Goal: Task Accomplishment & Management: Complete application form

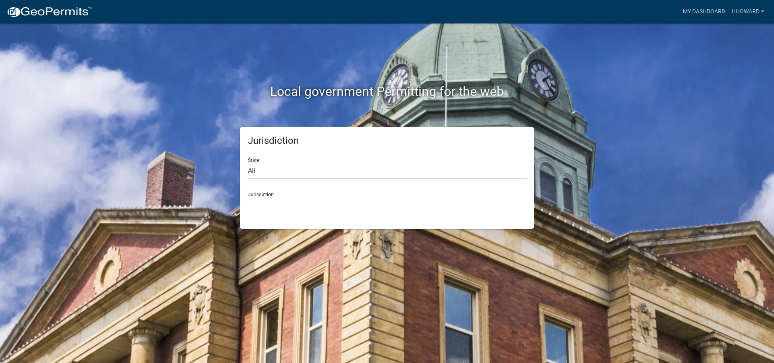
click at [272, 174] on select "All [US_STATE] [US_STATE] [US_STATE] [US_STATE] [US_STATE] [US_STATE] [US_STATE…" at bounding box center [387, 171] width 278 height 17
select select "[US_STATE]"
click at [248, 163] on select "All [US_STATE] [US_STATE] [US_STATE] [US_STATE] [US_STATE] [US_STATE] [US_STATE…" at bounding box center [387, 171] width 278 height 17
click at [280, 208] on select "[GEOGRAPHIC_DATA], [US_STATE] [GEOGRAPHIC_DATA], [US_STATE] [GEOGRAPHIC_DATA], …" at bounding box center [387, 205] width 278 height 17
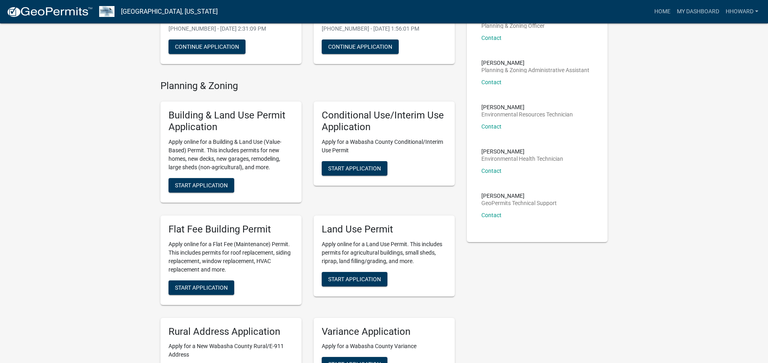
scroll to position [161, 0]
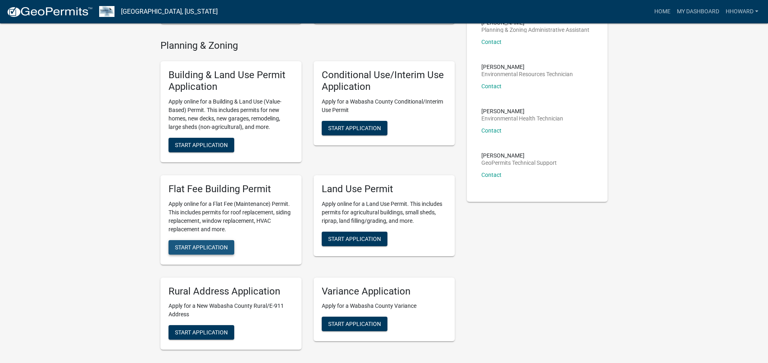
click at [201, 248] on span "Start Application" at bounding box center [201, 247] width 53 height 6
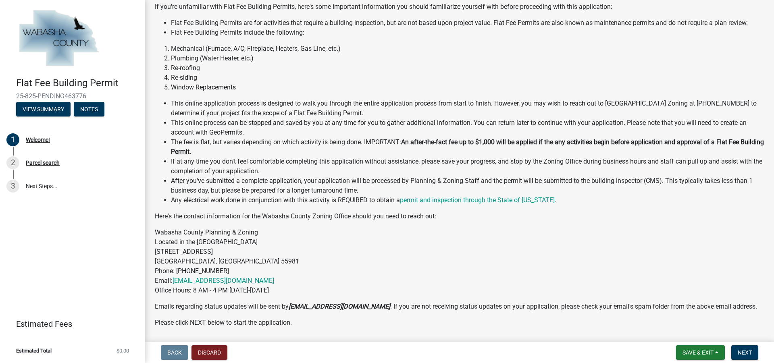
scroll to position [102, 0]
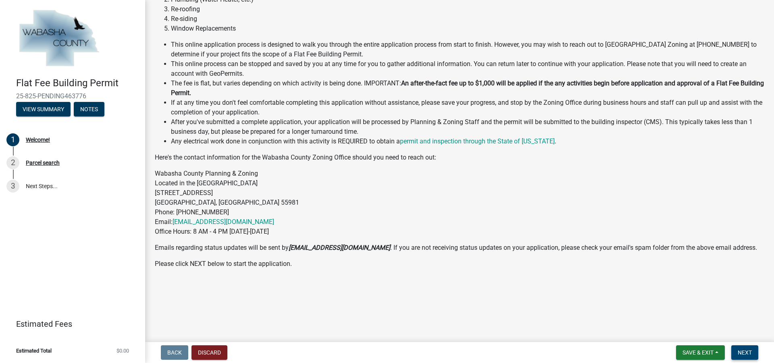
click at [742, 355] on span "Next" at bounding box center [745, 353] width 14 height 6
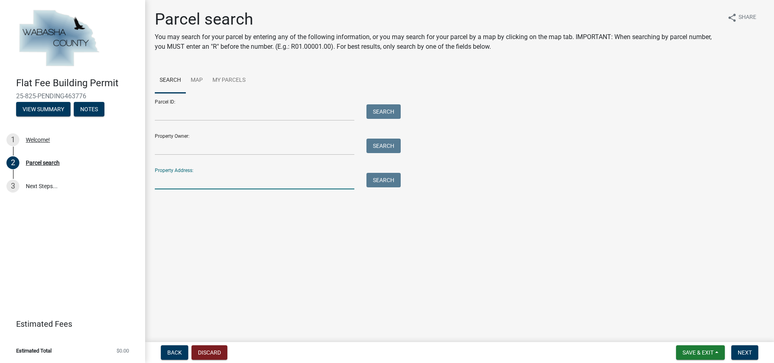
click at [206, 182] on input "Property Address:" at bounding box center [255, 181] width 200 height 17
type input "31386"
click at [392, 182] on button "Search" at bounding box center [384, 180] width 34 height 15
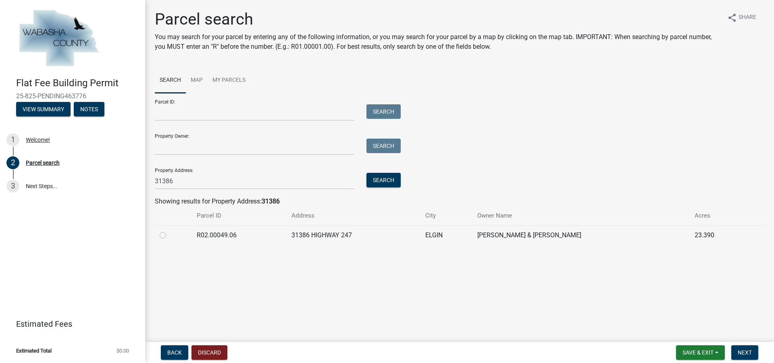
click at [169, 231] on label at bounding box center [169, 231] width 0 height 0
click at [169, 236] on input "radio" at bounding box center [171, 233] width 5 height 5
radio input "true"
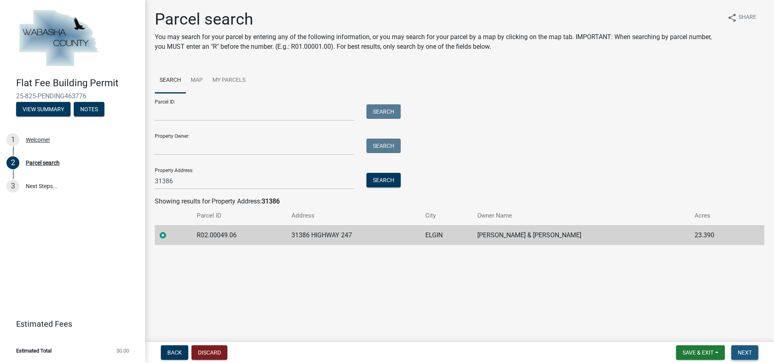
click at [744, 352] on span "Next" at bounding box center [745, 353] width 14 height 6
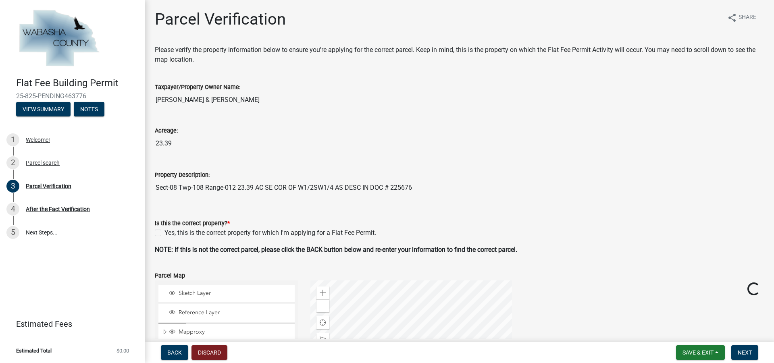
click at [165, 231] on label "Yes, this is the correct property for which I'm applying for a Flat Fee Permit." at bounding box center [271, 233] width 212 height 10
click at [165, 231] on input "Yes, this is the correct property for which I'm applying for a Flat Fee Permit." at bounding box center [167, 230] width 5 height 5
checkbox input "true"
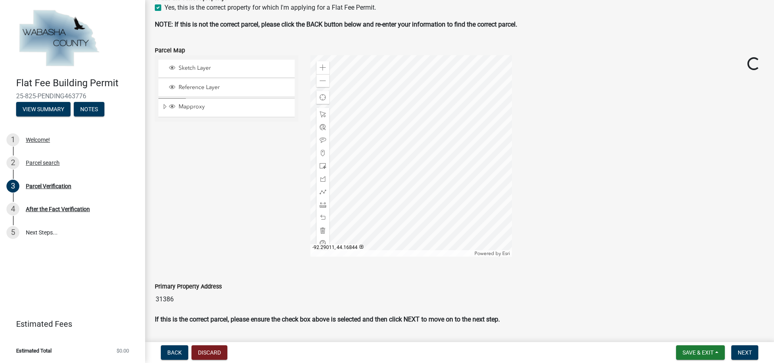
scroll to position [249, 0]
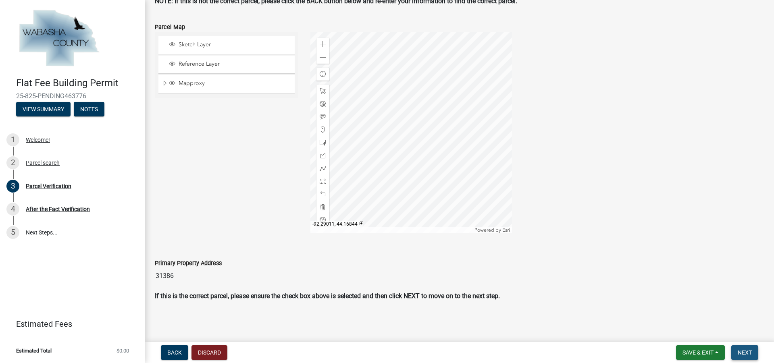
click at [738, 352] on button "Next" at bounding box center [745, 353] width 27 height 15
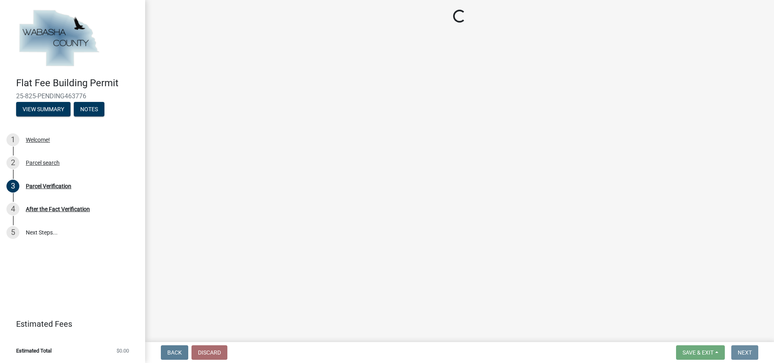
scroll to position [0, 0]
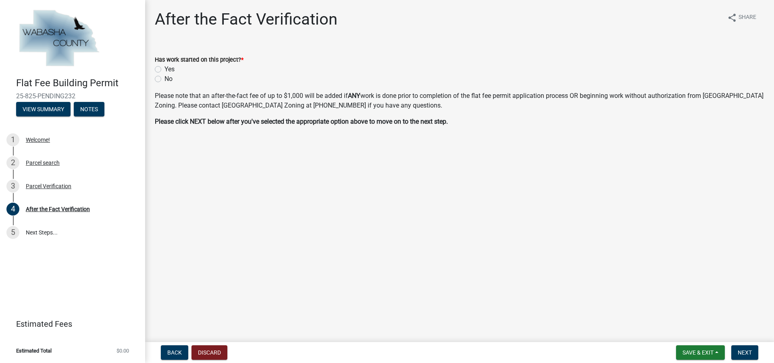
click at [165, 79] on label "No" at bounding box center [169, 79] width 8 height 10
click at [165, 79] on input "No" at bounding box center [167, 76] width 5 height 5
radio input "true"
click at [748, 354] on span "Next" at bounding box center [745, 353] width 14 height 6
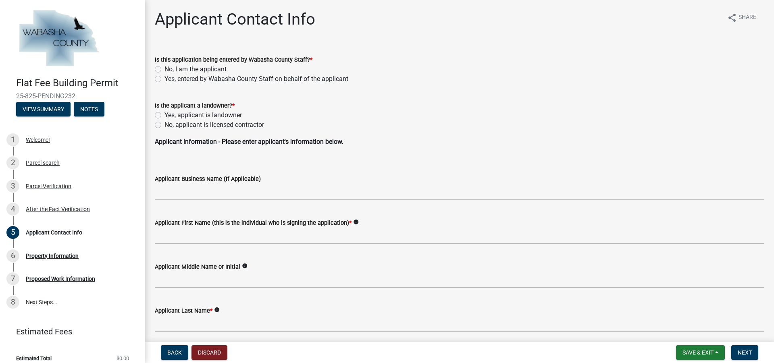
click at [165, 69] on label "No, I am the applicant" at bounding box center [196, 70] width 62 height 10
click at [165, 69] on input "No, I am the applicant" at bounding box center [167, 67] width 5 height 5
radio input "true"
click at [165, 124] on label "No, applicant is licensed contractor" at bounding box center [215, 125] width 100 height 10
click at [165, 124] on input "No, applicant is licensed contractor" at bounding box center [167, 122] width 5 height 5
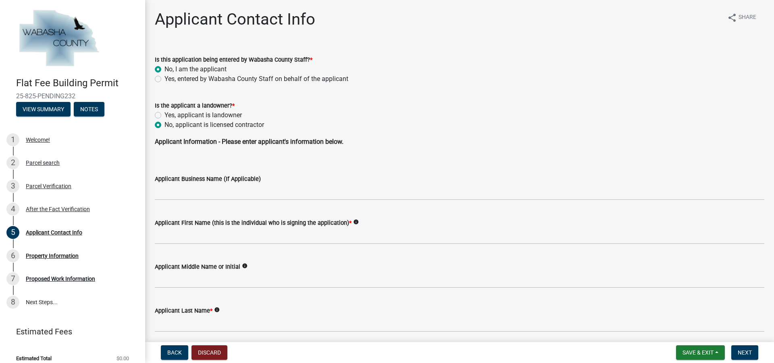
radio input "true"
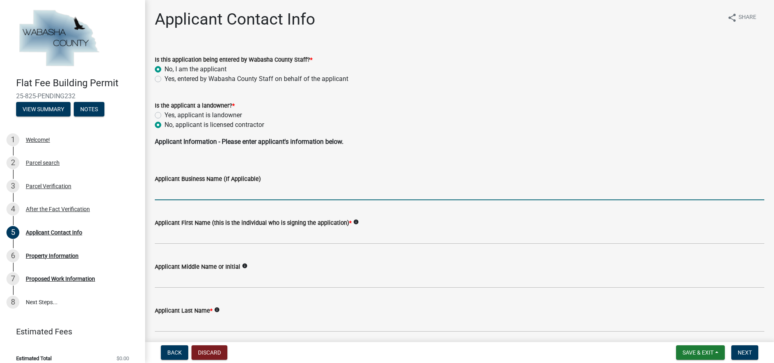
click at [203, 197] on input "Applicant Business Name (If Applicable)" at bounding box center [460, 192] width 610 height 17
type input "All Craft Exteriors LLC"
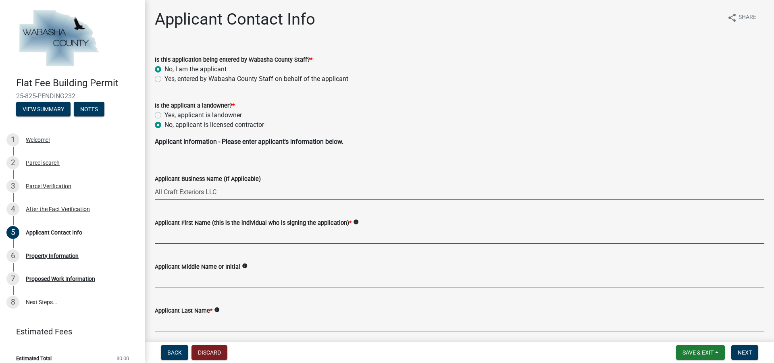
click at [209, 238] on input "Applicant First Name (this is the individual who is signing the application) *" at bounding box center [460, 236] width 610 height 17
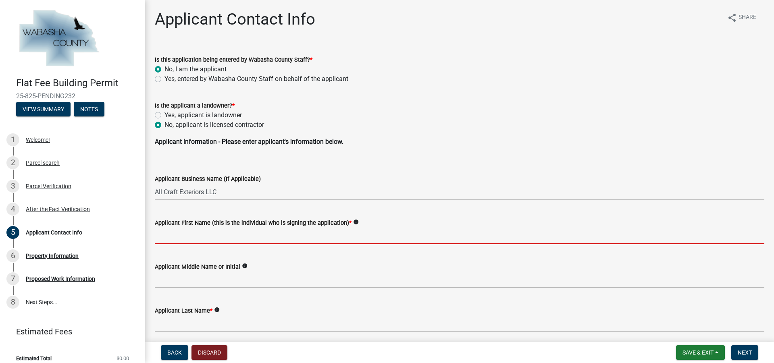
type input "Hayley"
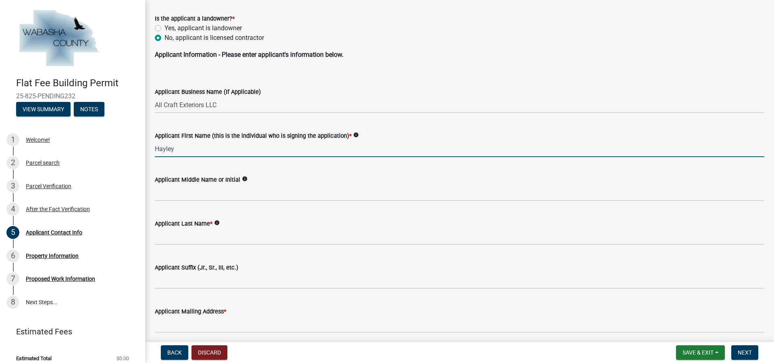
scroll to position [121, 0]
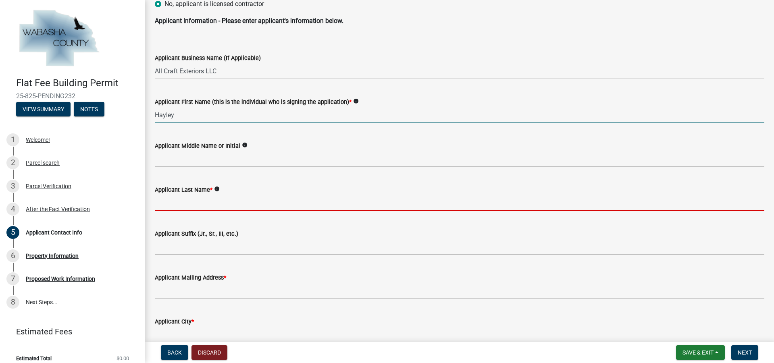
click at [204, 198] on input "Applicant Last Name *" at bounding box center [460, 203] width 610 height 17
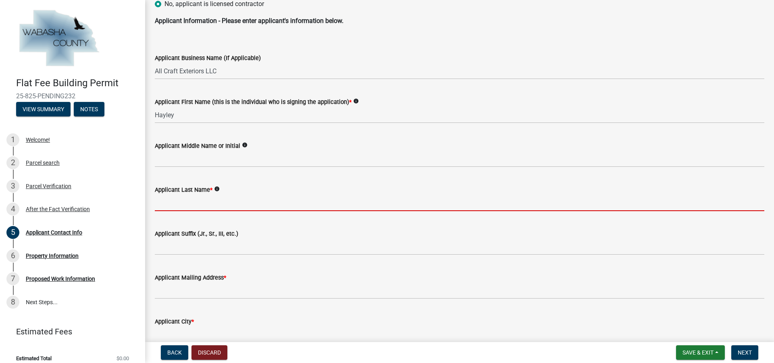
type input "[PERSON_NAME]"
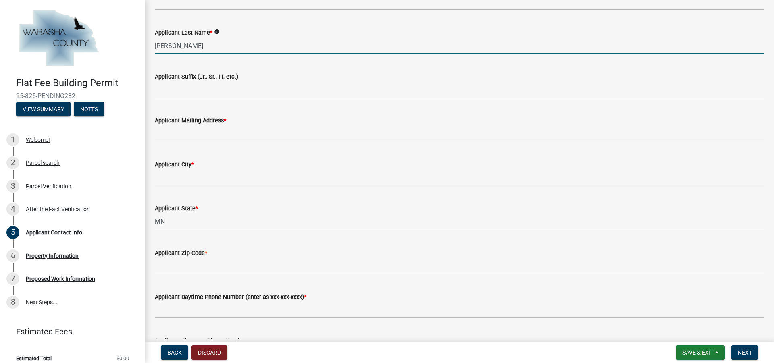
scroll to position [282, 0]
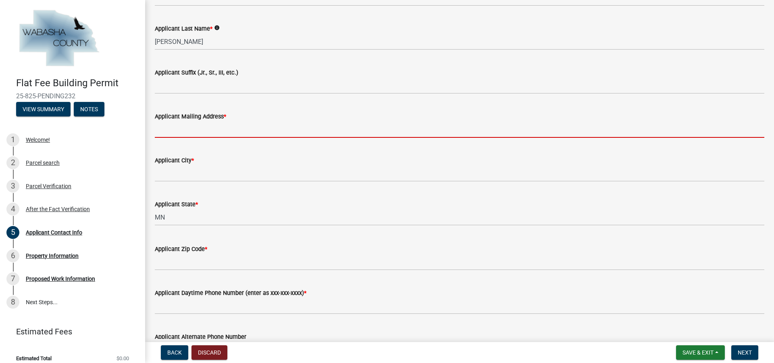
click at [195, 127] on input "Applicant Mailing Address *" at bounding box center [460, 129] width 610 height 17
type input "[STREET_ADDRESS]"
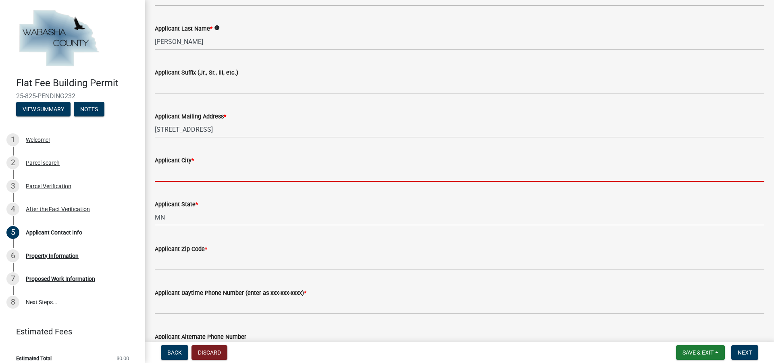
click at [197, 172] on input "Applicant City *" at bounding box center [460, 173] width 610 height 17
type input "[GEOGRAPHIC_DATA]"
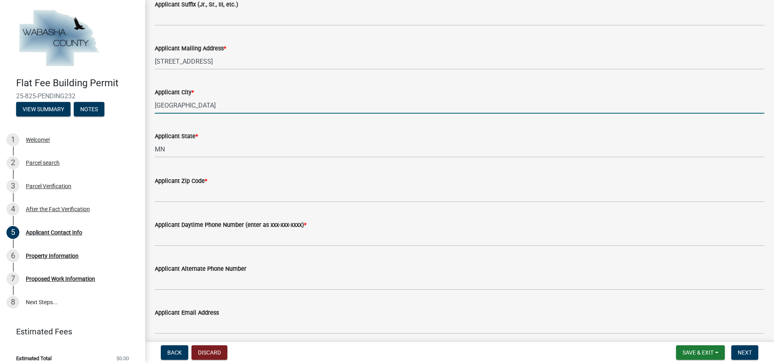
scroll to position [363, 0]
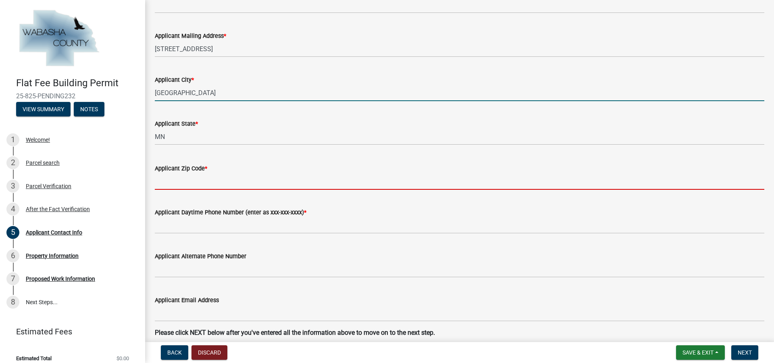
click at [192, 177] on input "Applicant Zip Code *" at bounding box center [460, 181] width 610 height 17
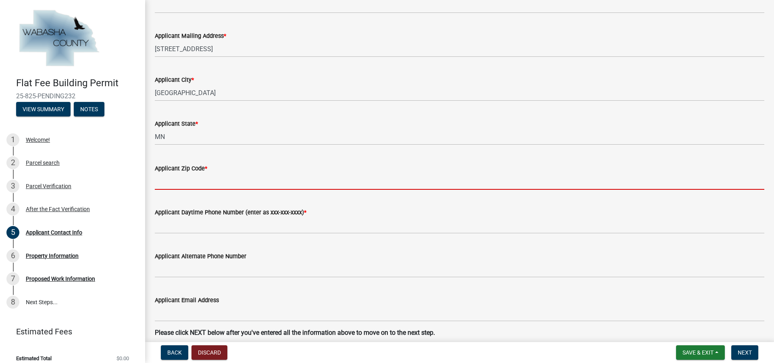
type input "55901"
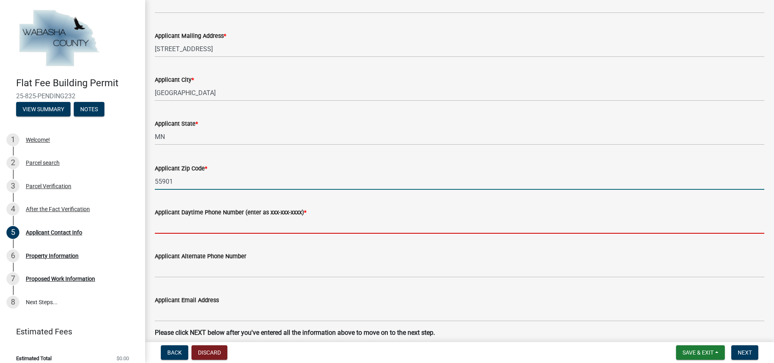
click at [185, 231] on input "Applicant Daytime Phone Number (enter as xxx-xxx-xxxx) *" at bounding box center [460, 225] width 610 height 17
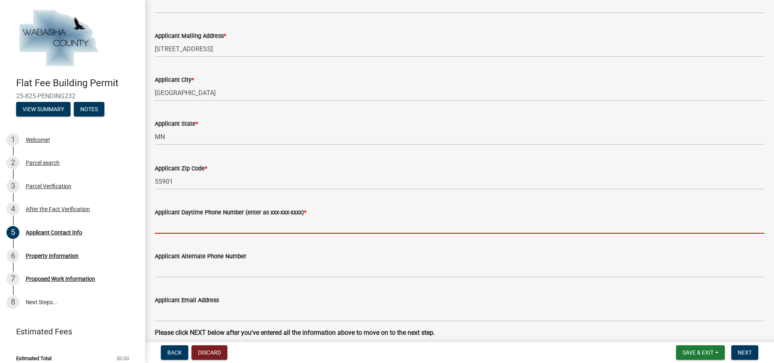
type input "[PHONE_NUMBER]"
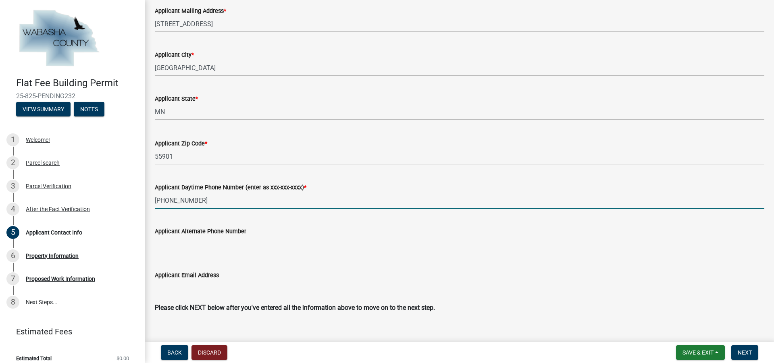
scroll to position [400, 0]
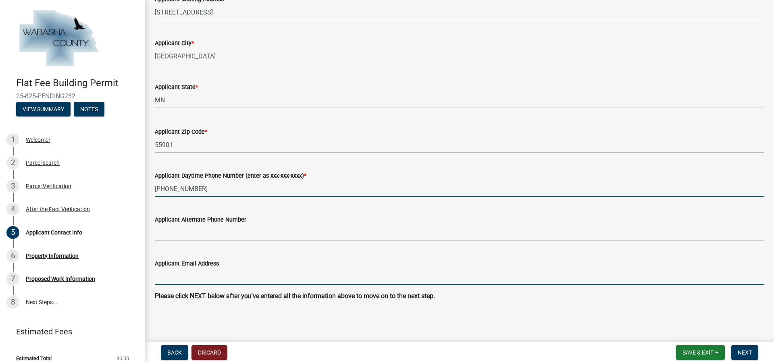
click at [186, 283] on input "Applicant Email Address" at bounding box center [460, 277] width 610 height 17
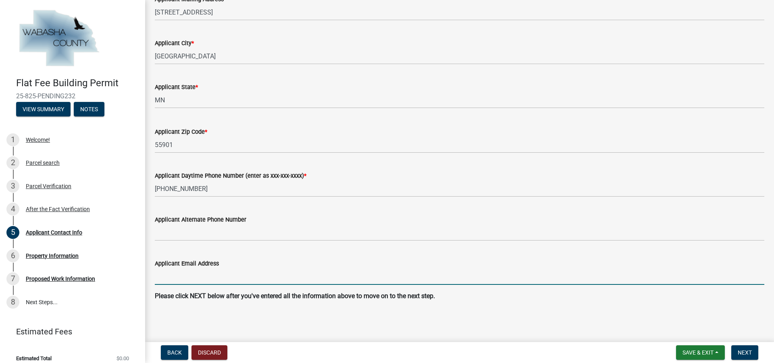
type input "[PERSON_NAME][EMAIL_ADDRESS][DOMAIN_NAME]"
click at [741, 355] on span "Next" at bounding box center [745, 353] width 14 height 6
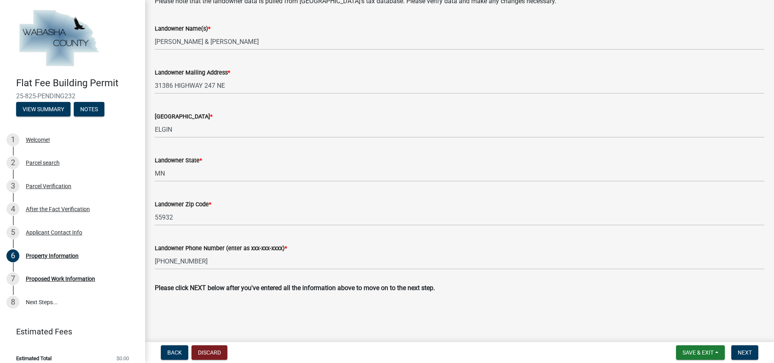
scroll to position [283, 0]
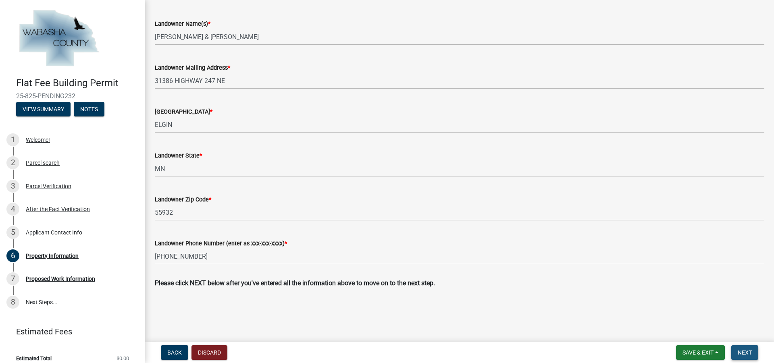
click at [738, 352] on span "Next" at bounding box center [745, 353] width 14 height 6
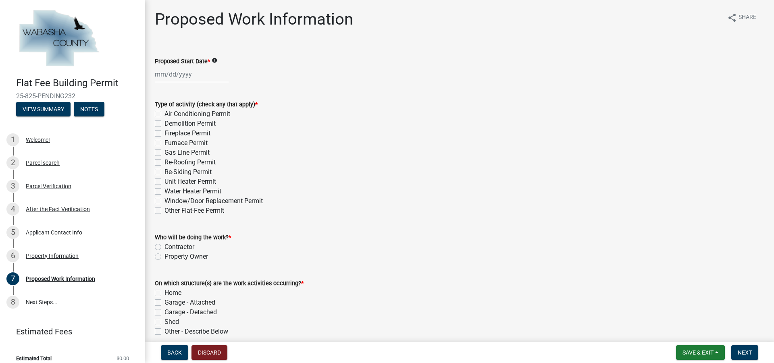
select select "8"
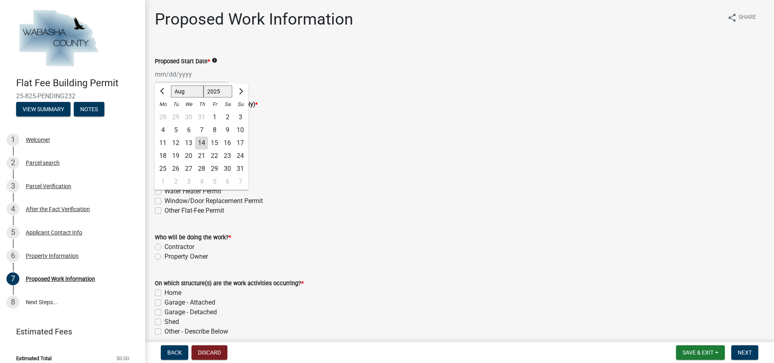
click at [160, 76] on div "Feb Mar Apr May Jun [DATE] Aug Sep Oct Nov [DATE] 2026 Mo Tu We Th Fr Sa Su 28 …" at bounding box center [192, 74] width 74 height 17
click at [210, 141] on div "15" at bounding box center [214, 143] width 13 height 13
type input "[DATE]"
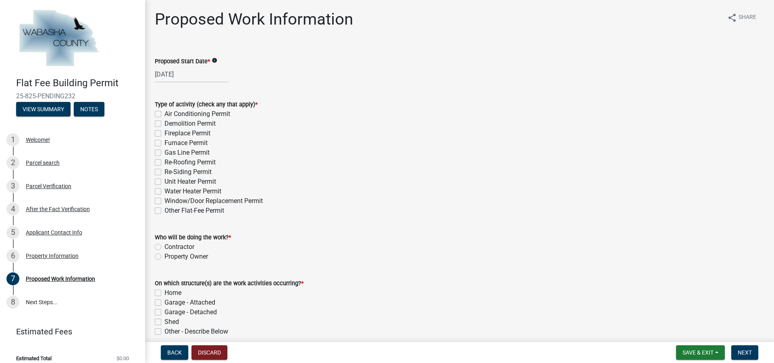
select select "8"
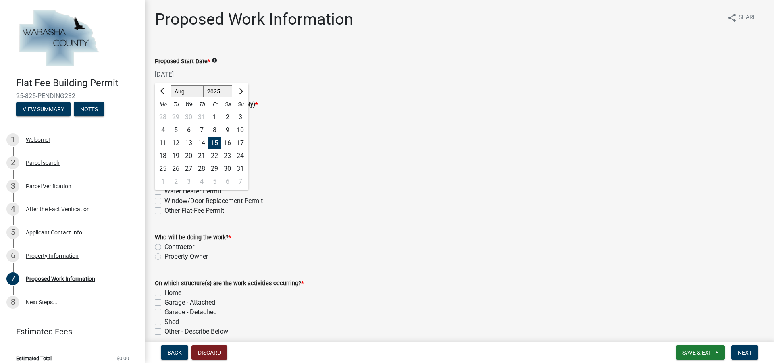
drag, startPoint x: 198, startPoint y: 76, endPoint x: 125, endPoint y: 74, distance: 73.8
click at [125, 74] on div "Flat Fee Building Permit 25-825-PENDING232 View Summary Notes 1 Welcome! 2 Parc…" at bounding box center [387, 181] width 774 height 363
click at [177, 182] on div "2" at bounding box center [175, 181] width 13 height 13
type input "[DATE]"
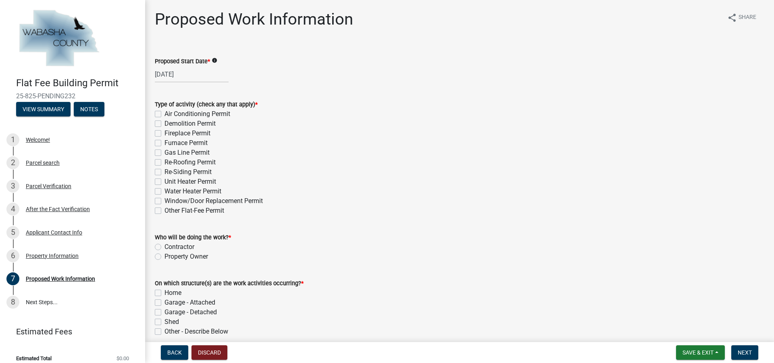
click at [165, 163] on label "Re-Roofing Permit" at bounding box center [190, 163] width 51 height 10
click at [165, 163] on input "Re-Roofing Permit" at bounding box center [167, 160] width 5 height 5
checkbox input "true"
checkbox input "false"
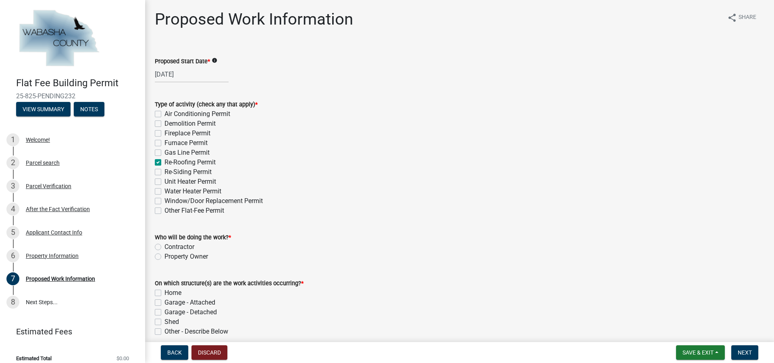
checkbox input "false"
checkbox input "true"
checkbox input "false"
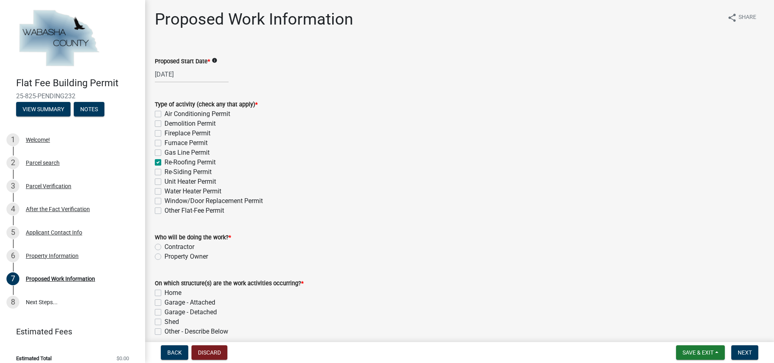
checkbox input "false"
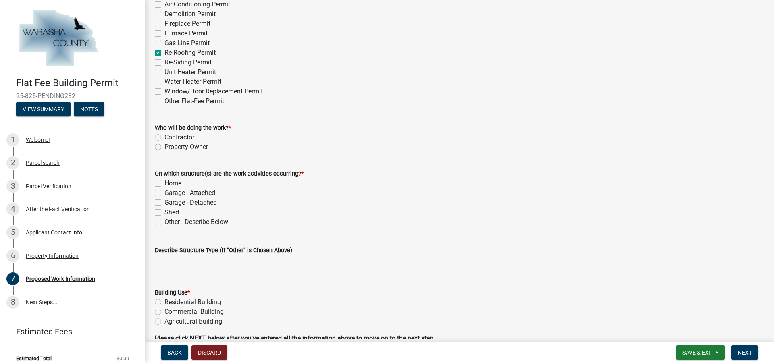
scroll to position [121, 0]
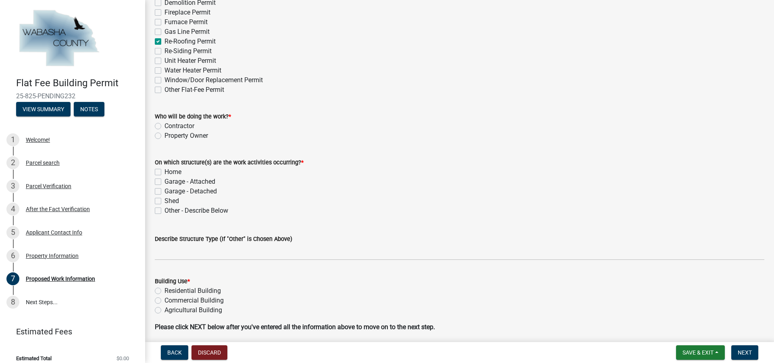
click at [165, 125] on label "Contractor" at bounding box center [180, 126] width 30 height 10
click at [165, 125] on input "Contractor" at bounding box center [167, 123] width 5 height 5
radio input "true"
click at [165, 170] on label "Home" at bounding box center [173, 172] width 17 height 10
click at [165, 170] on input "Home" at bounding box center [167, 169] width 5 height 5
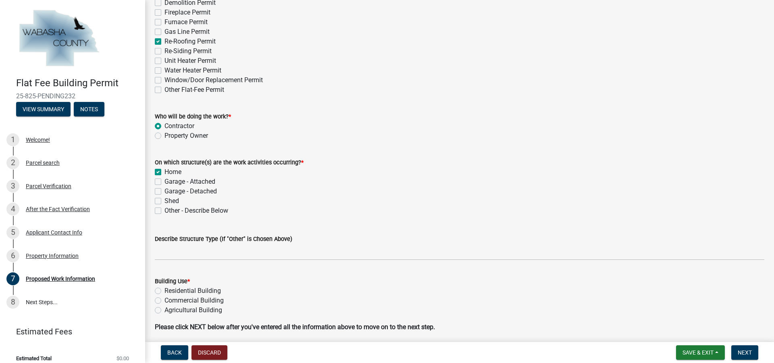
checkbox input "true"
checkbox input "false"
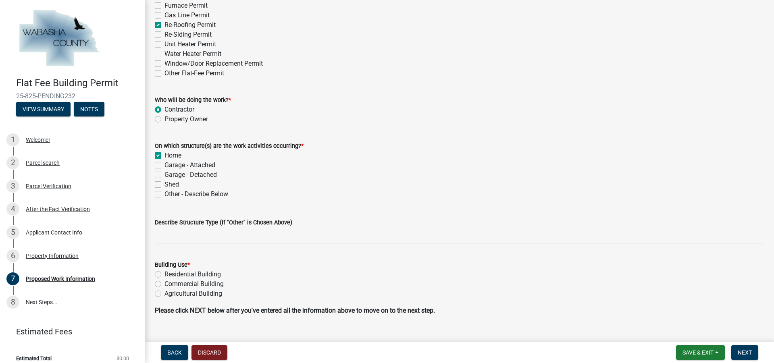
scroll to position [152, 0]
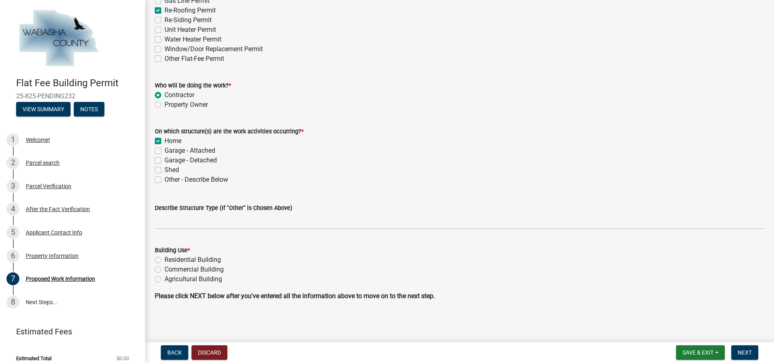
click at [161, 259] on div "Residential Building" at bounding box center [460, 260] width 610 height 10
click at [165, 260] on label "Residential Building" at bounding box center [193, 260] width 56 height 10
click at [165, 260] on input "Residential Building" at bounding box center [167, 257] width 5 height 5
radio input "true"
click at [750, 353] on span "Next" at bounding box center [745, 353] width 14 height 6
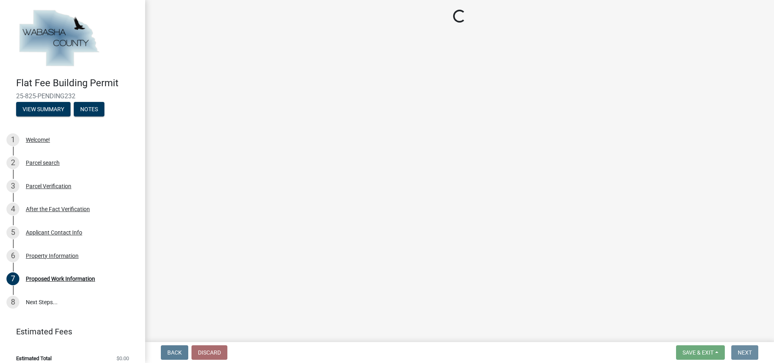
scroll to position [0, 0]
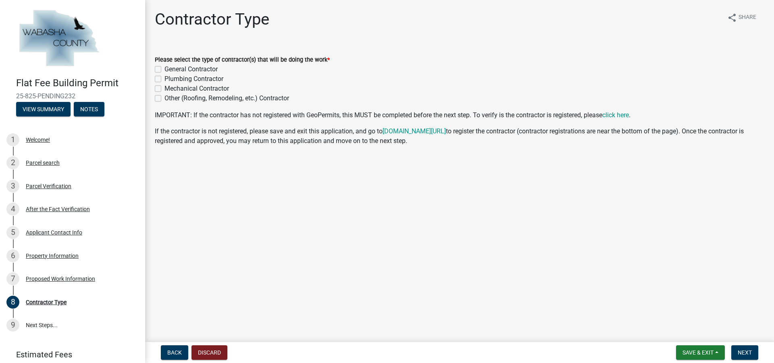
click at [165, 67] on label "General Contractor" at bounding box center [191, 70] width 53 height 10
click at [165, 67] on input "General Contractor" at bounding box center [167, 67] width 5 height 5
checkbox input "true"
checkbox input "false"
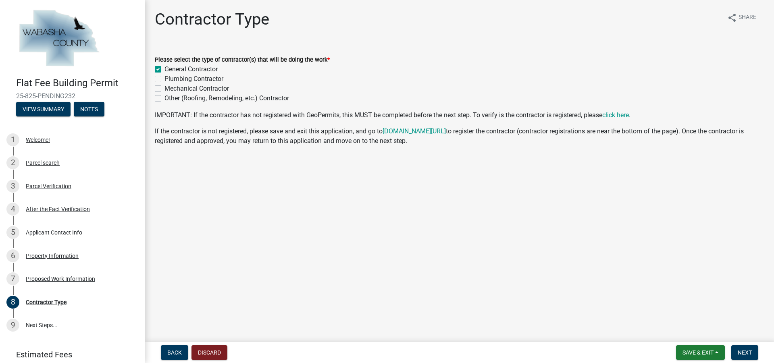
checkbox input "false"
click at [733, 352] on button "Next" at bounding box center [745, 353] width 27 height 15
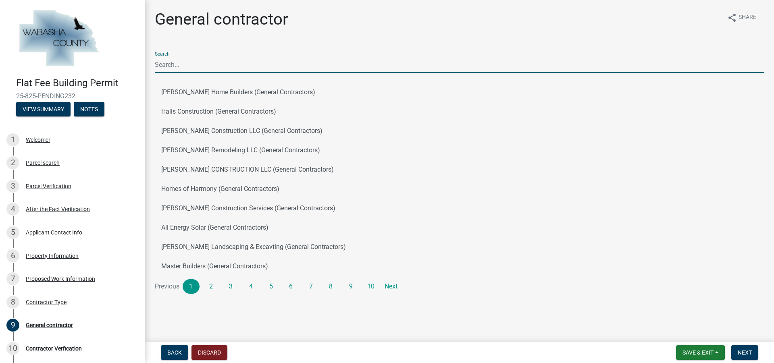
click at [198, 69] on input "Search" at bounding box center [460, 64] width 610 height 17
type input "All Craft"
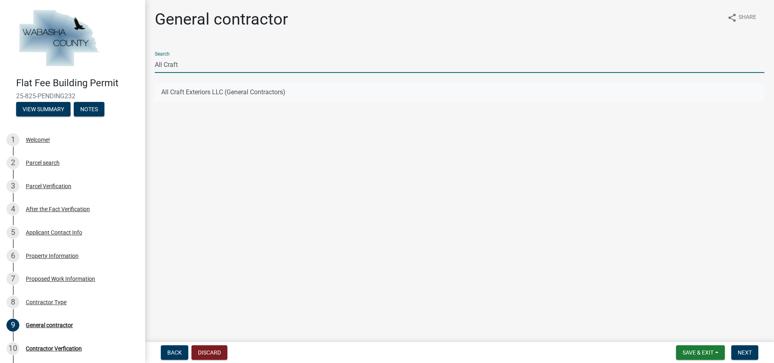
click at [218, 98] on button "All Craft Exteriors LLC (General Contractors)" at bounding box center [460, 92] width 610 height 19
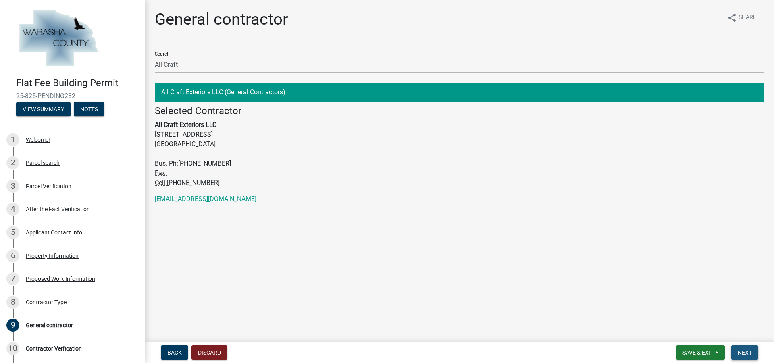
click at [746, 354] on span "Next" at bounding box center [745, 353] width 14 height 6
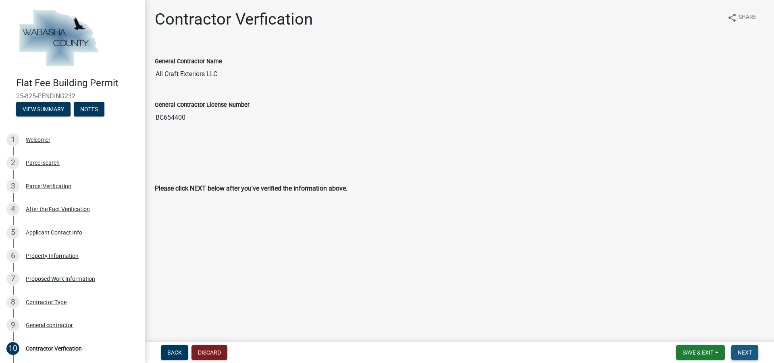
click at [754, 355] on button "Next" at bounding box center [745, 353] width 27 height 15
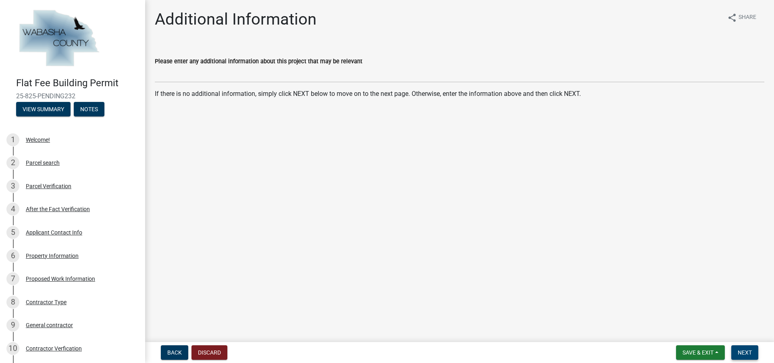
click at [755, 353] on button "Next" at bounding box center [745, 353] width 27 height 15
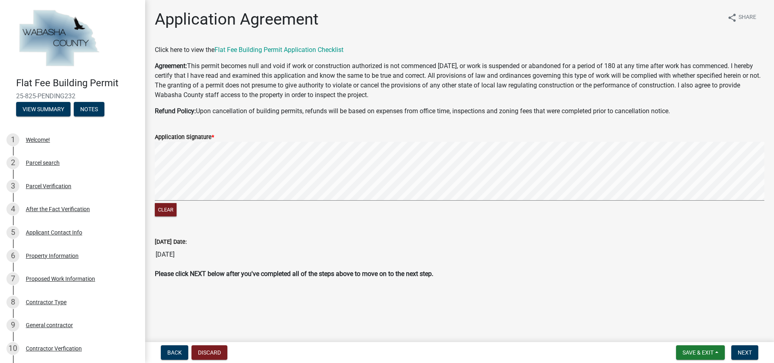
click at [184, 213] on div "Clear" at bounding box center [460, 180] width 610 height 77
click at [193, 201] on signature-pad at bounding box center [460, 172] width 610 height 61
click at [337, 208] on div "Clear" at bounding box center [460, 180] width 610 height 77
click at [745, 351] on span "Next" at bounding box center [745, 353] width 14 height 6
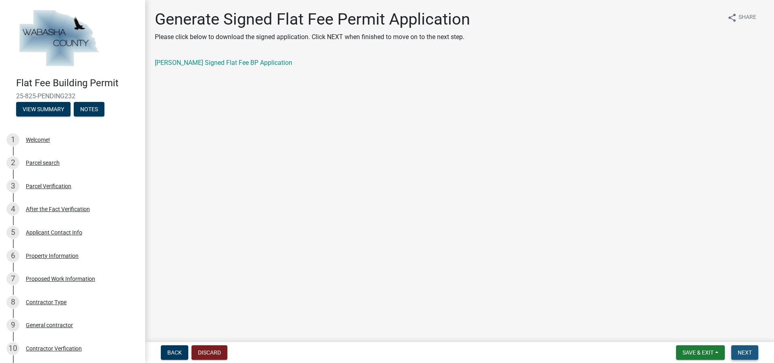
click at [749, 357] on button "Next" at bounding box center [745, 353] width 27 height 15
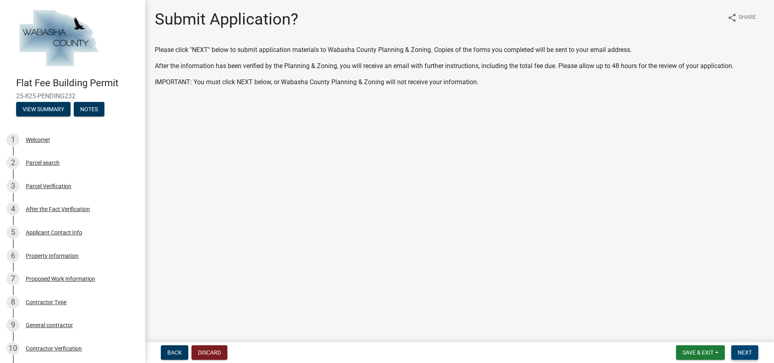
click at [746, 353] on span "Next" at bounding box center [745, 353] width 14 height 6
